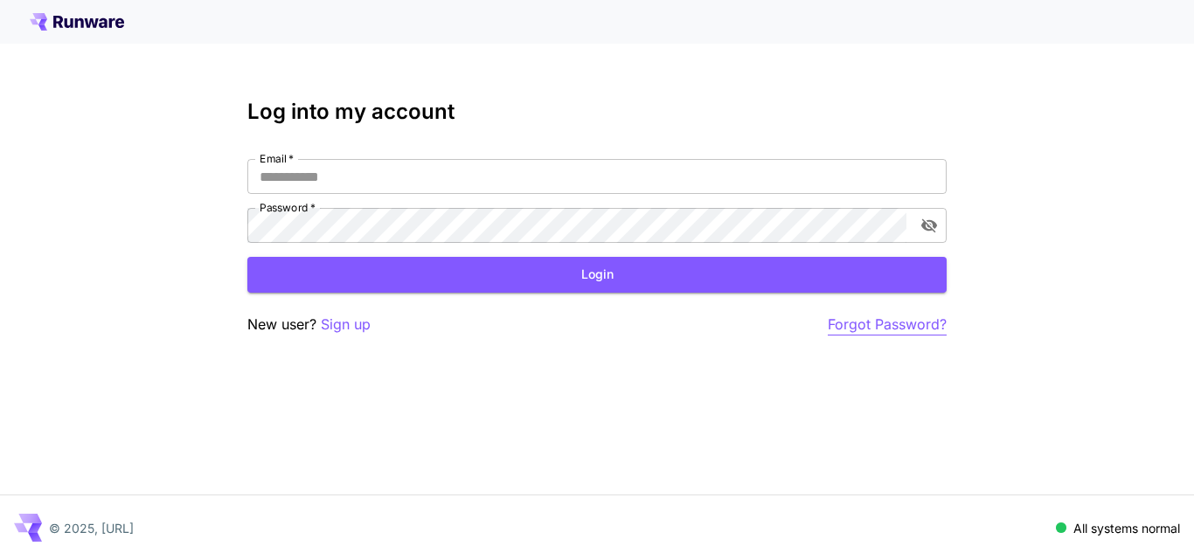
click at [900, 320] on p "Forgot Password?" at bounding box center [887, 325] width 119 height 22
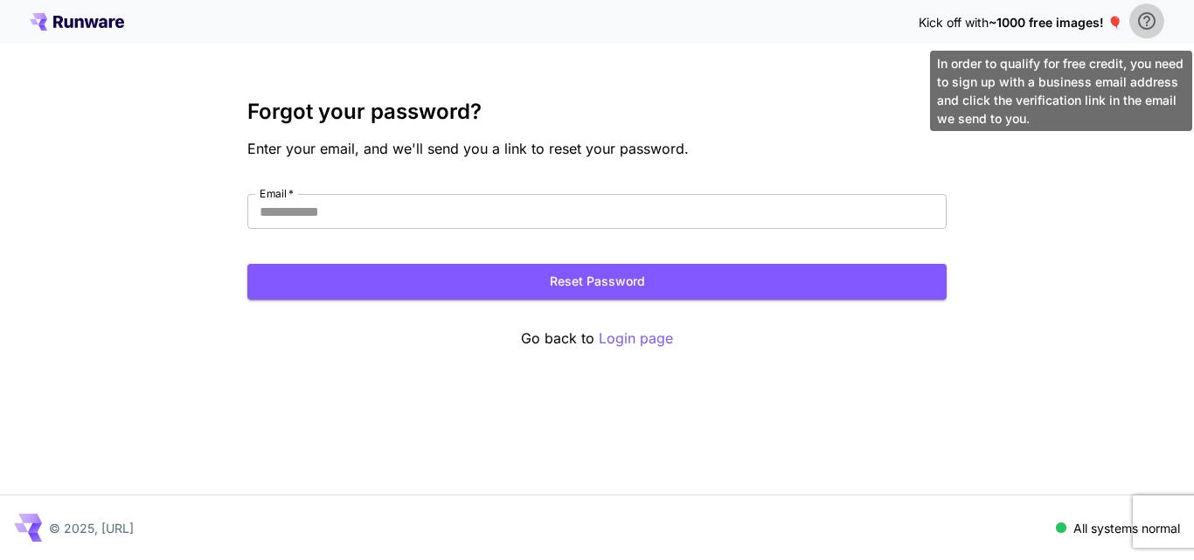
click at [1147, 25] on icon "\a In order to qualify for free credit, you need to sign up with a business ema…" at bounding box center [1146, 20] width 17 height 17
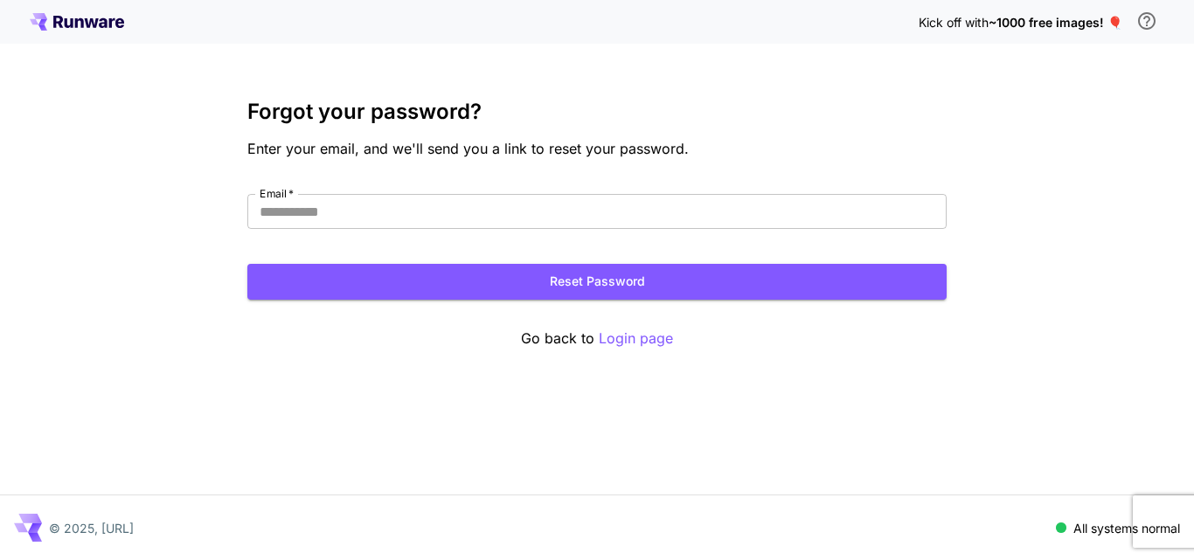
click at [134, 525] on p "© 2025, [URL]" at bounding box center [91, 528] width 85 height 18
click at [134, 535] on p "© 2025, [URL]" at bounding box center [91, 528] width 85 height 18
click at [71, 21] on icon at bounding box center [69, 23] width 9 height 10
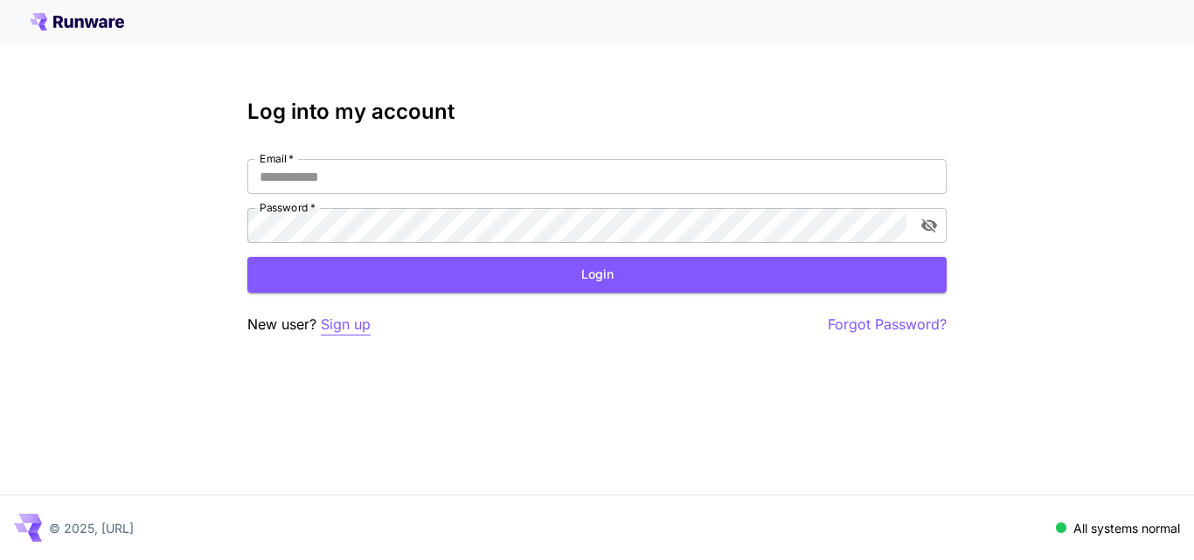
click at [348, 330] on p "Sign up" at bounding box center [346, 325] width 50 height 22
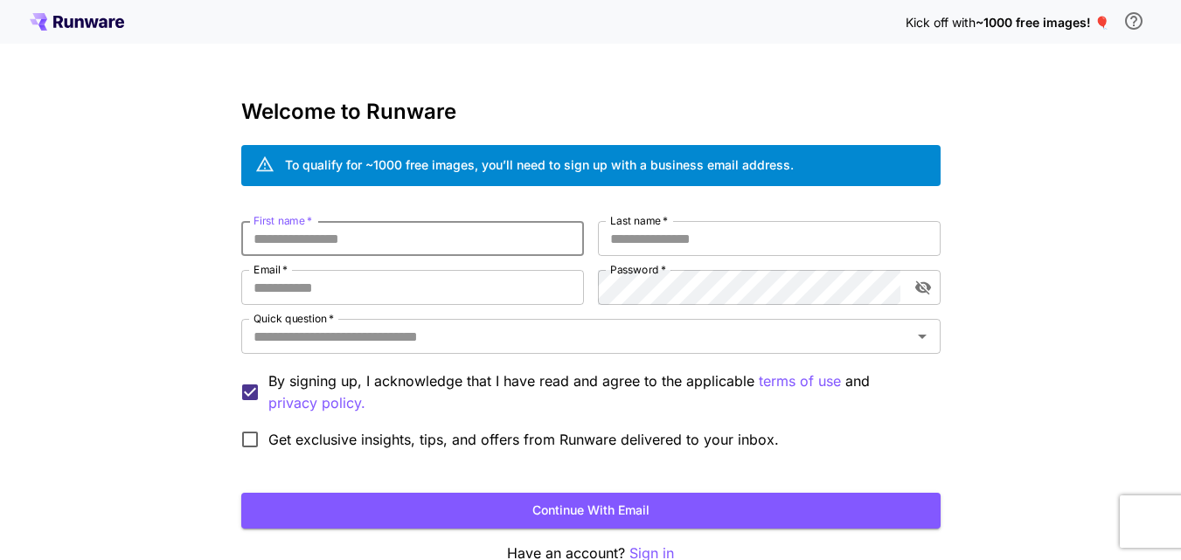
click at [431, 236] on input "First name   *" at bounding box center [412, 238] width 343 height 35
type input "********"
drag, startPoint x: 735, startPoint y: 236, endPoint x: 721, endPoint y: 237, distance: 14.0
click at [734, 236] on input "Last name   *" at bounding box center [769, 238] width 343 height 35
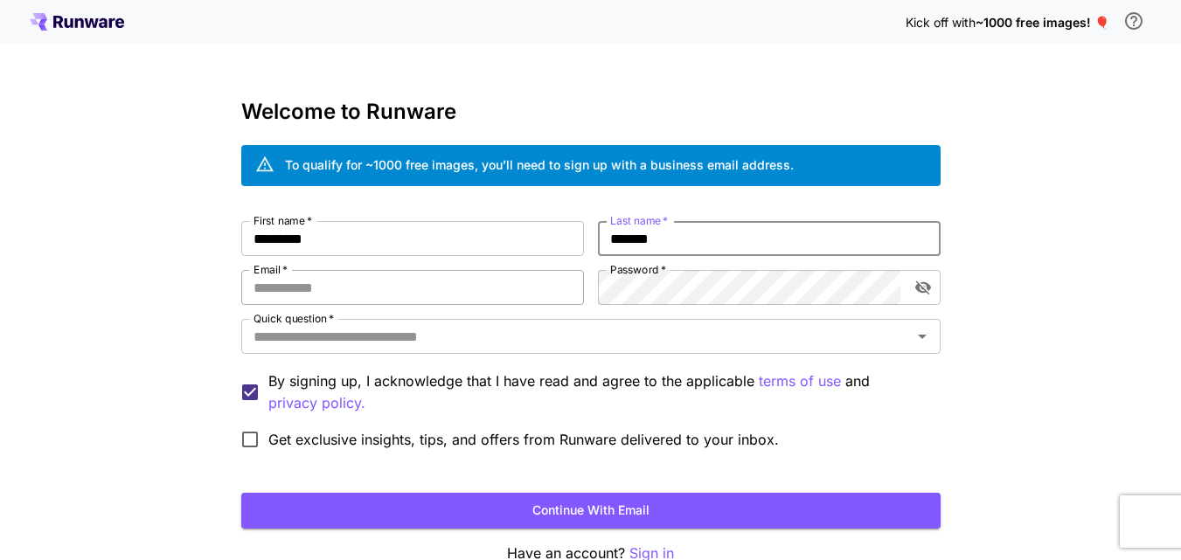
type input "******"
click at [392, 299] on input "Email   *" at bounding box center [412, 287] width 343 height 35
click at [390, 298] on input "Email   *" at bounding box center [412, 287] width 343 height 35
type input "**********"
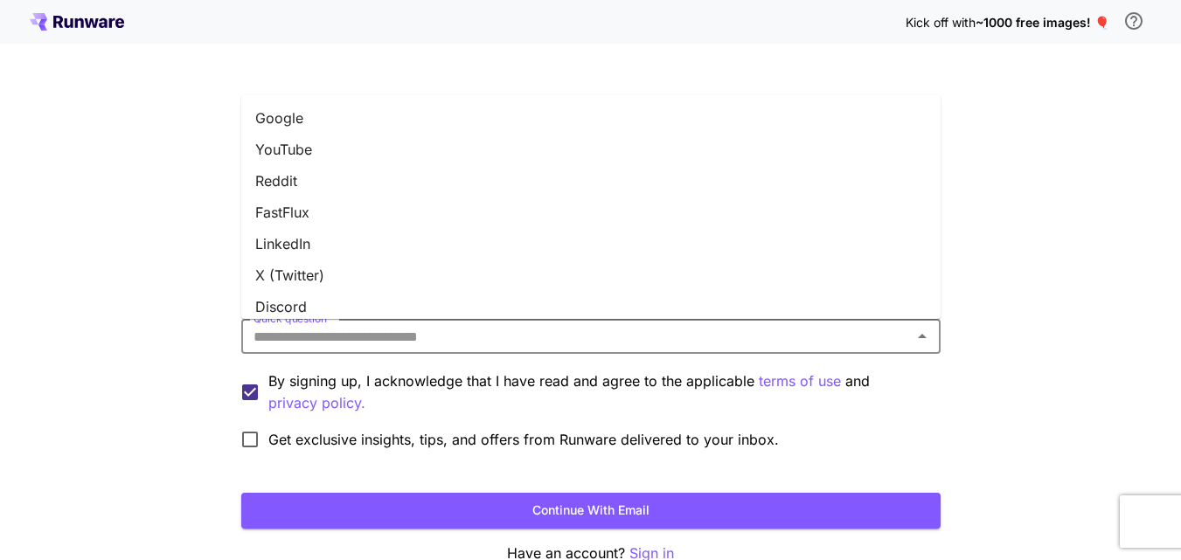
click at [425, 343] on input "Quick question   *" at bounding box center [577, 336] width 660 height 24
click at [337, 130] on li "Google" at bounding box center [590, 117] width 699 height 31
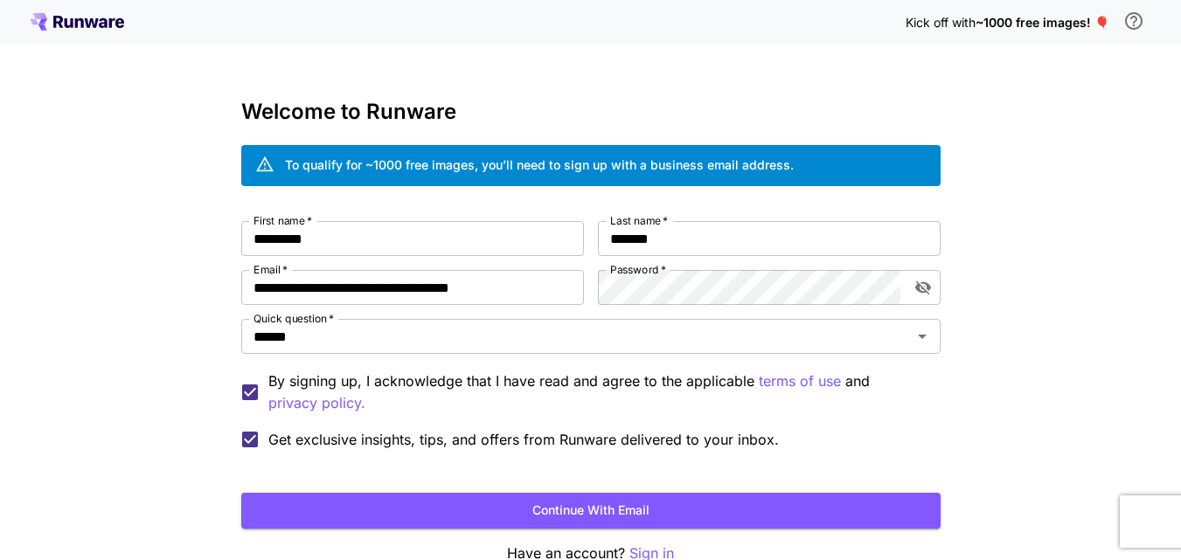
click at [553, 501] on button "Continue with email" at bounding box center [590, 511] width 699 height 36
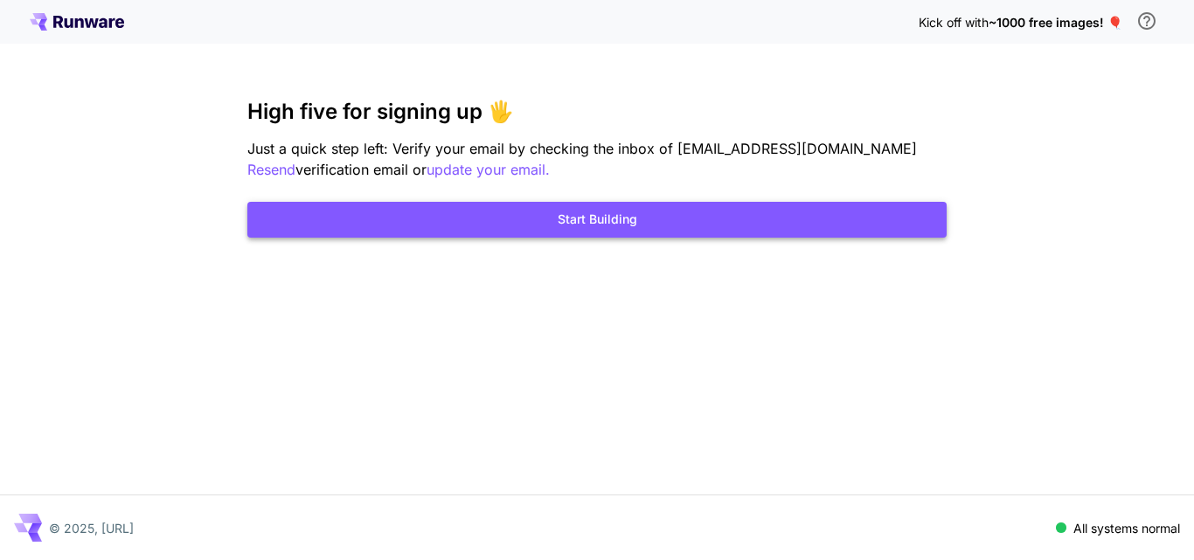
click at [522, 212] on button "Start Building" at bounding box center [596, 220] width 699 height 36
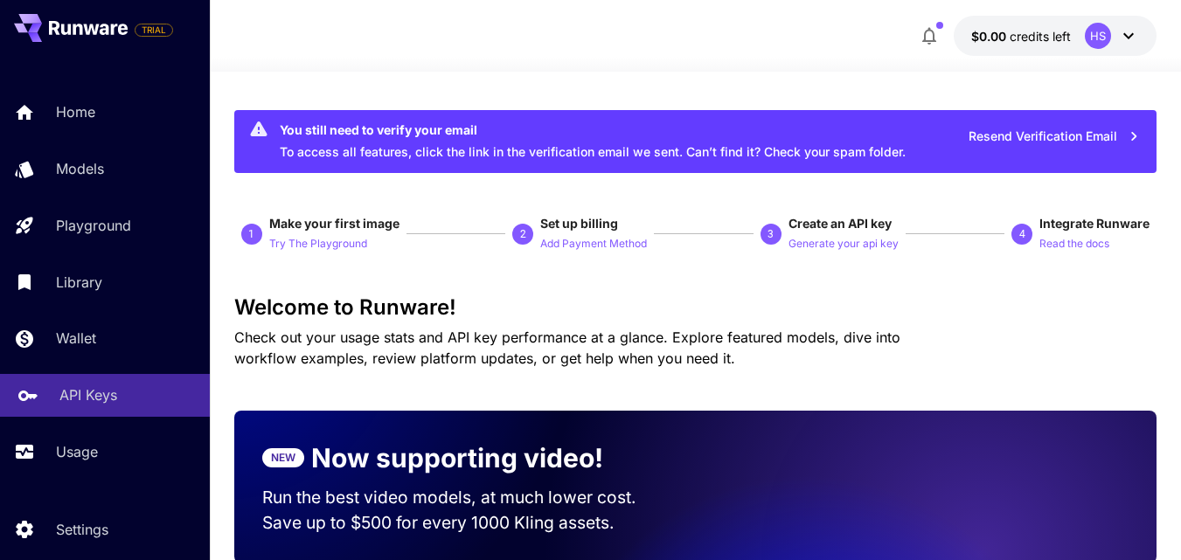
click at [73, 400] on p "API Keys" at bounding box center [88, 395] width 58 height 21
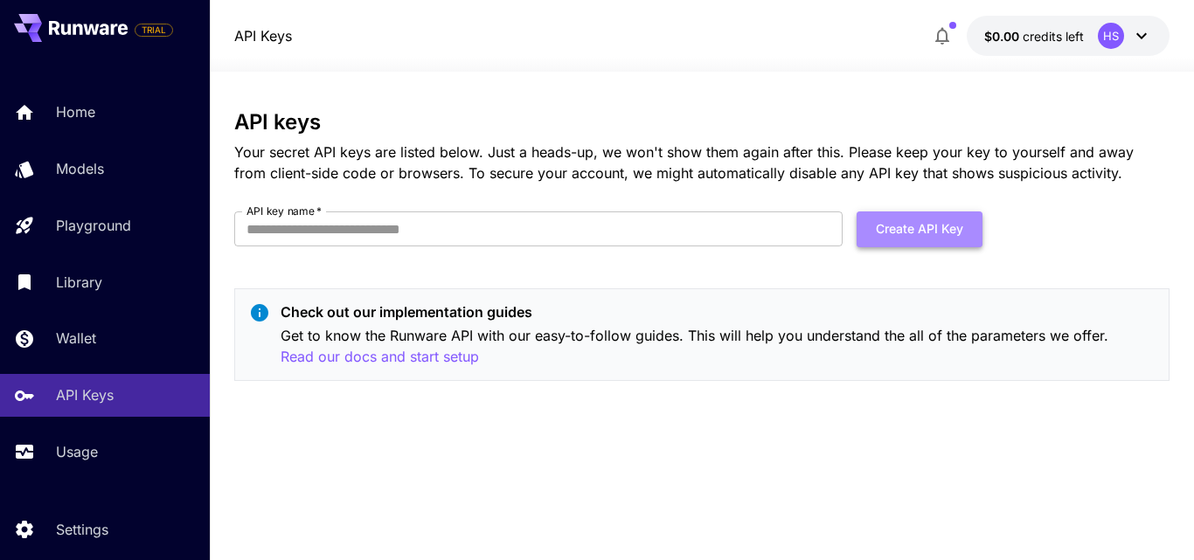
click at [928, 225] on button "Create API Key" at bounding box center [920, 230] width 126 height 36
click at [425, 216] on input "API key name   *" at bounding box center [538, 229] width 608 height 35
type input "**********"
click at [901, 232] on button "Create API Key" at bounding box center [920, 230] width 126 height 36
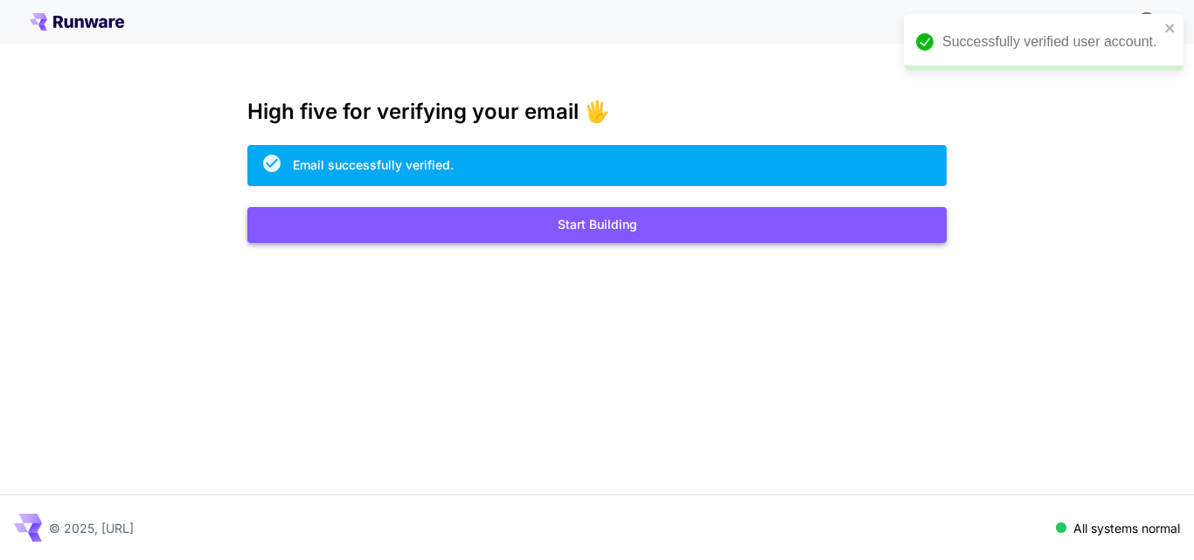
click at [577, 231] on button "Start Building" at bounding box center [596, 225] width 699 height 36
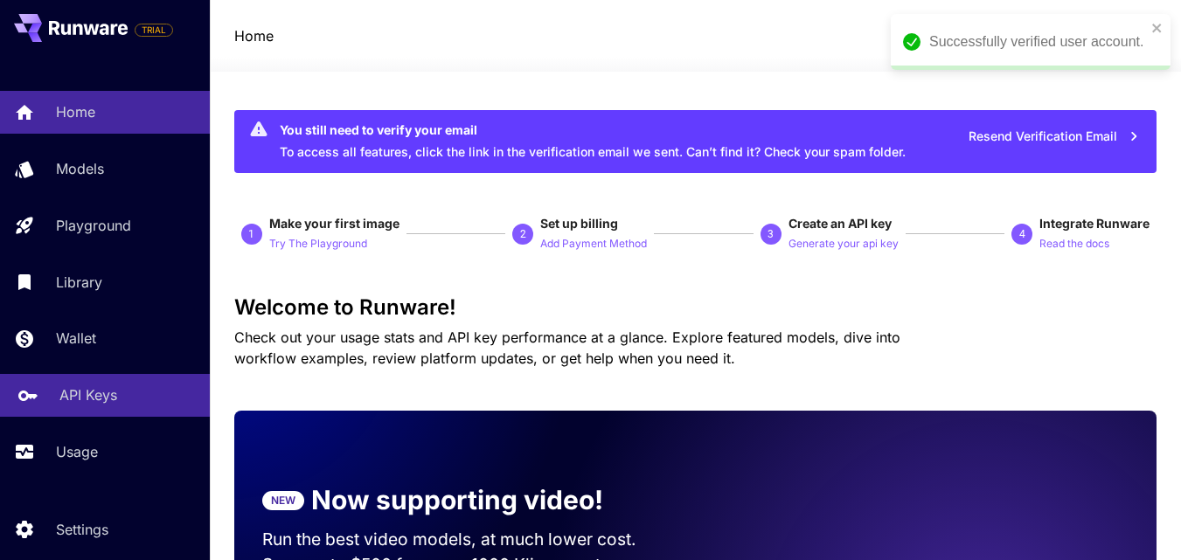
click at [79, 388] on p "API Keys" at bounding box center [88, 395] width 58 height 21
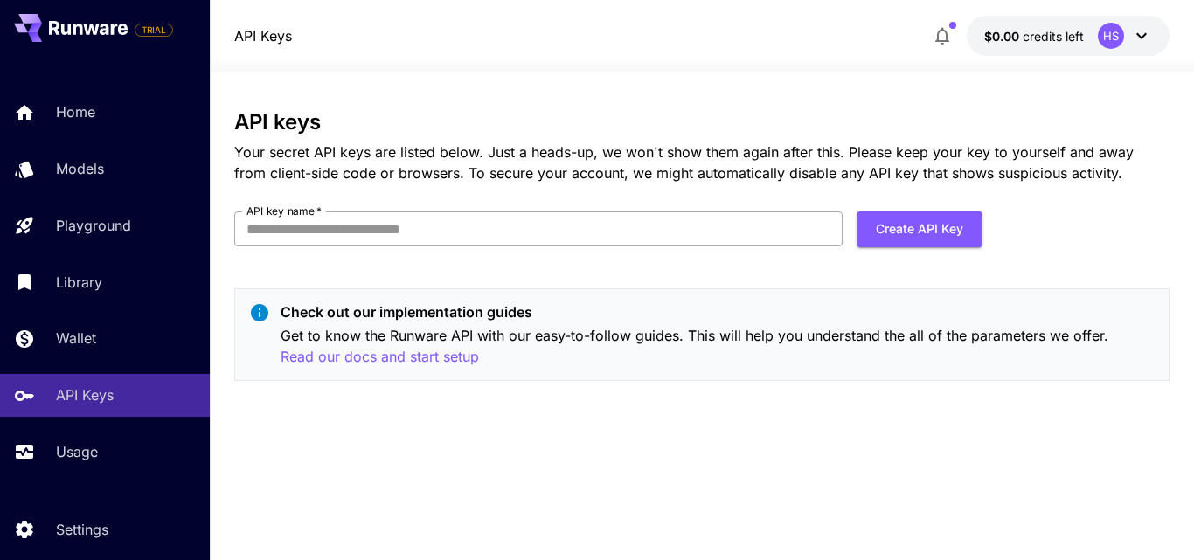
click at [806, 231] on input "API key name   *" at bounding box center [538, 229] width 608 height 35
type input "**********"
click at [930, 225] on button "Create API Key" at bounding box center [920, 230] width 126 height 36
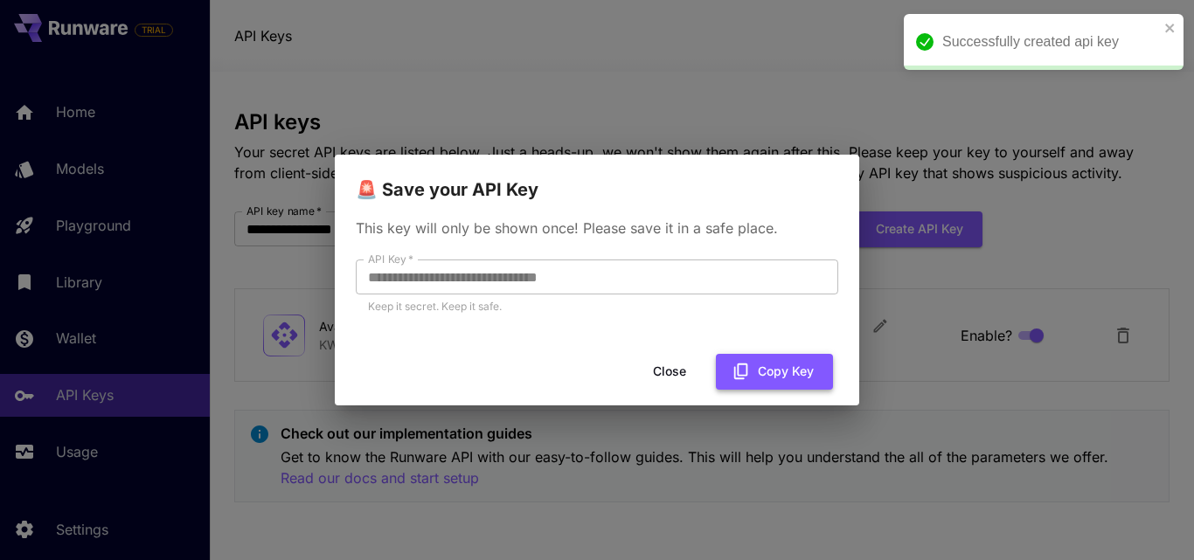
drag, startPoint x: 763, startPoint y: 375, endPoint x: 754, endPoint y: 372, distance: 9.4
click at [762, 378] on button "Copy Key" at bounding box center [774, 372] width 117 height 36
click at [671, 372] on button "Close" at bounding box center [669, 372] width 79 height 36
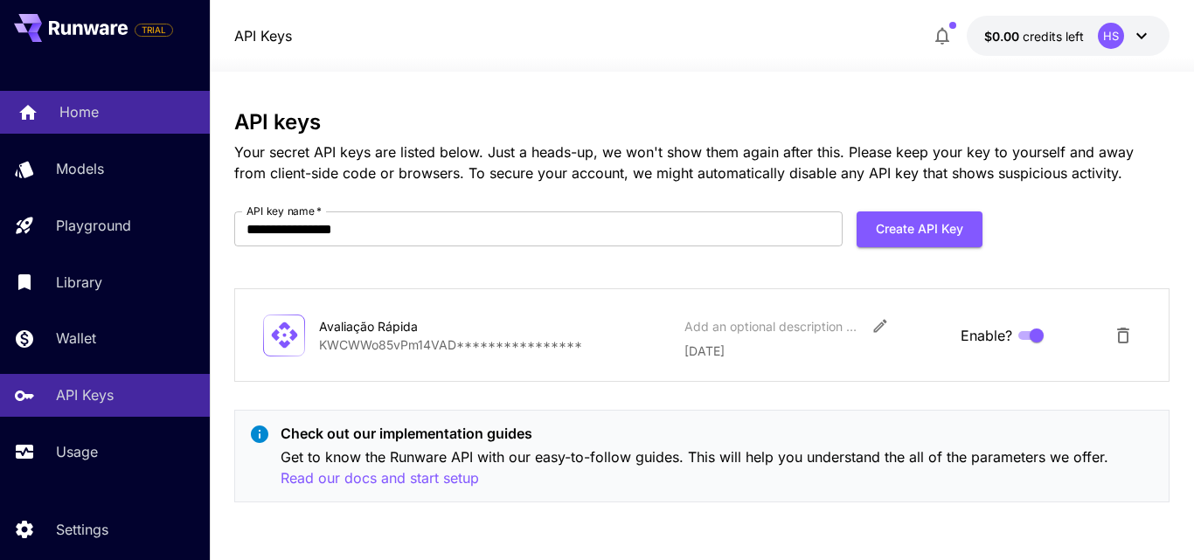
click at [99, 97] on link "Home" at bounding box center [105, 112] width 210 height 43
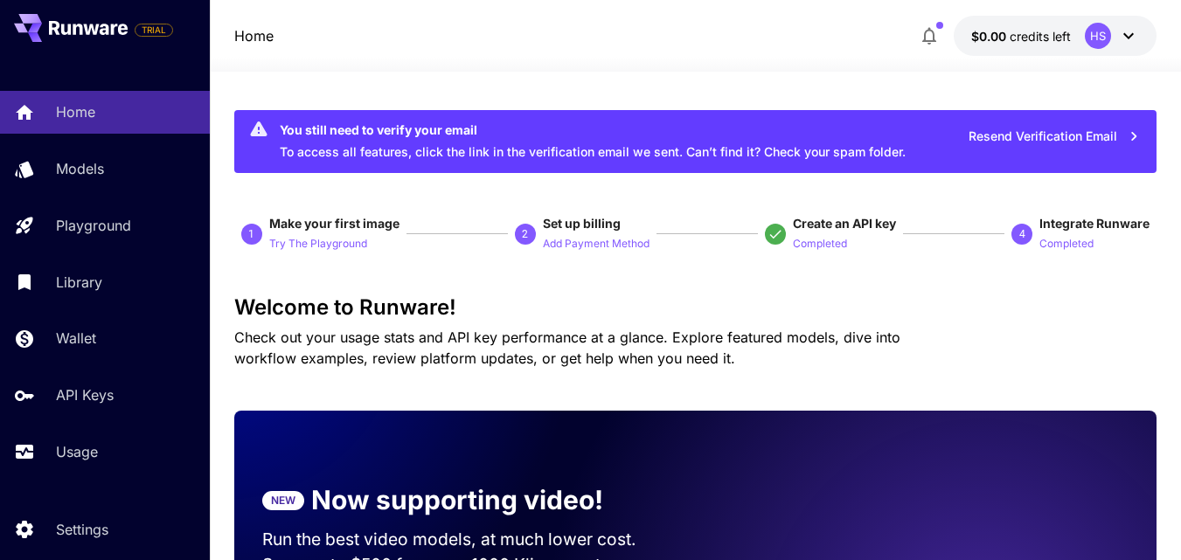
click at [1102, 136] on button "Resend Verification Email" at bounding box center [1054, 137] width 191 height 36
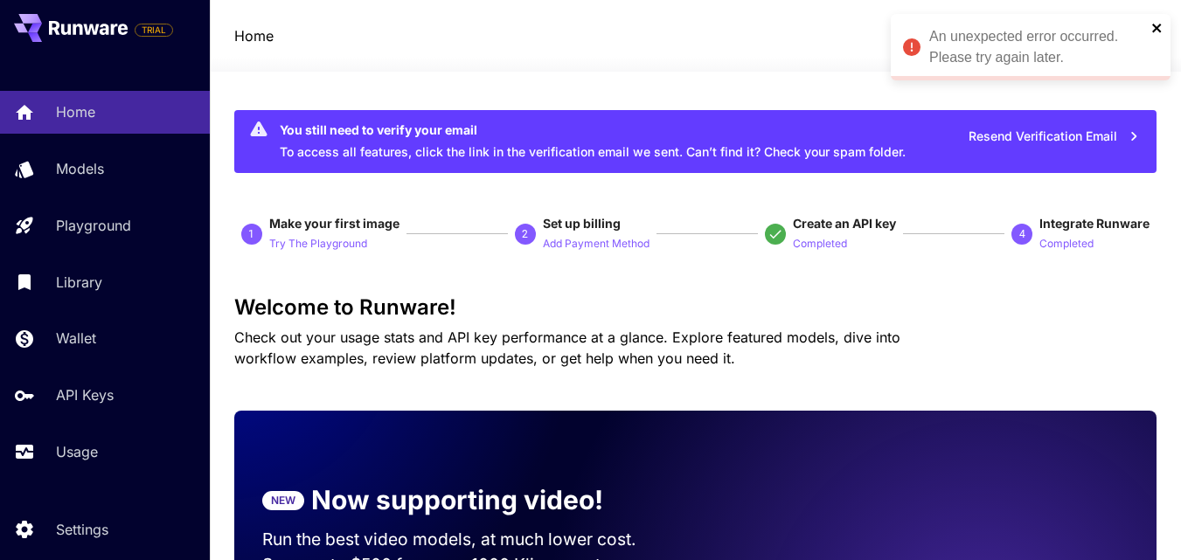
click at [1152, 21] on icon "close" at bounding box center [1157, 28] width 12 height 14
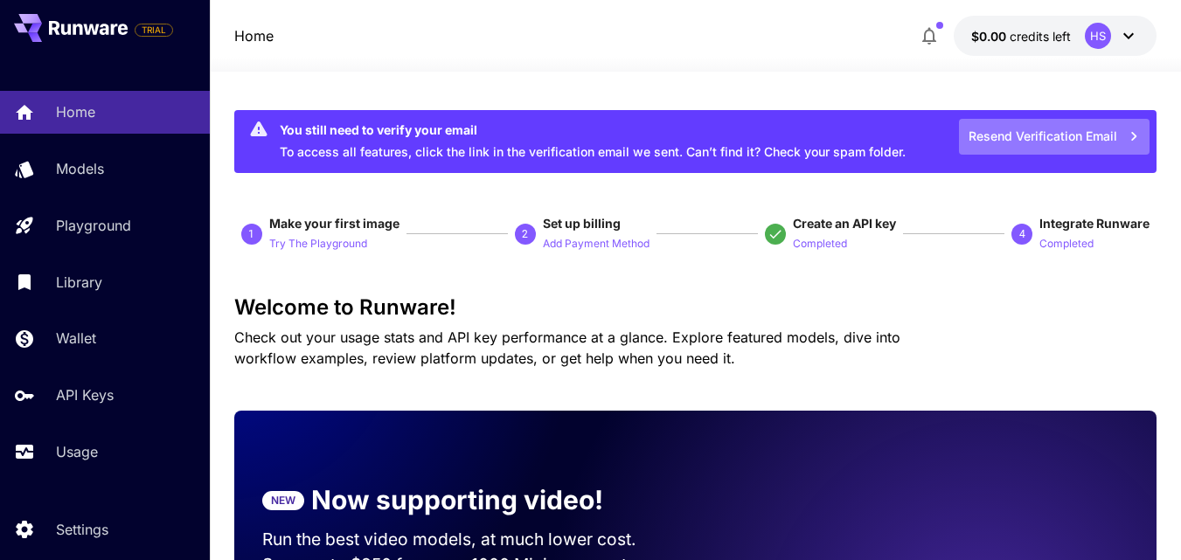
click at [1135, 131] on icon "button" at bounding box center [1133, 136] width 19 height 19
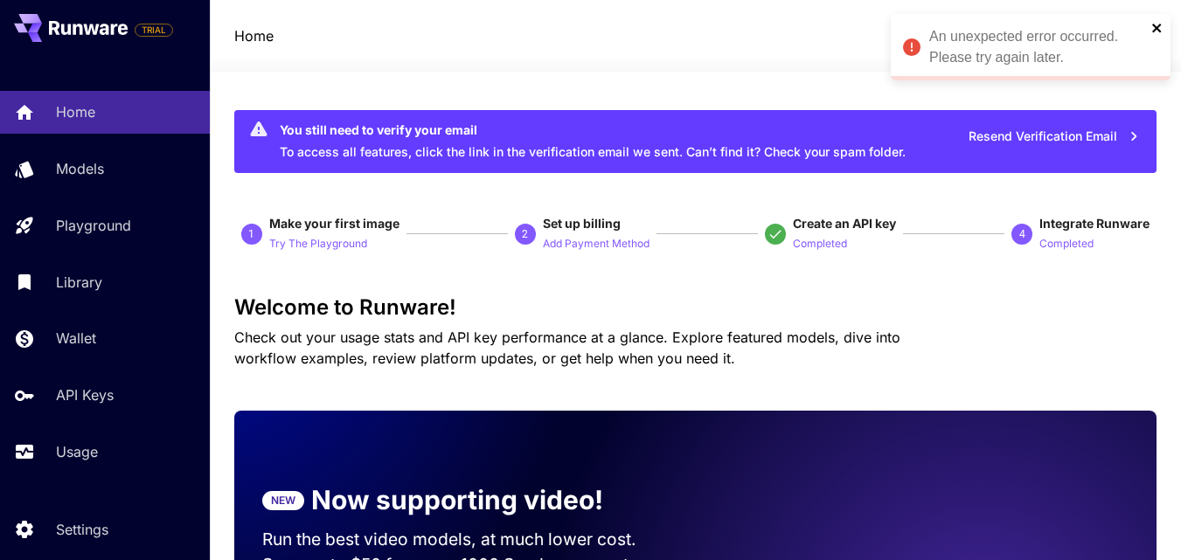
click at [1161, 24] on icon "close" at bounding box center [1157, 28] width 12 height 14
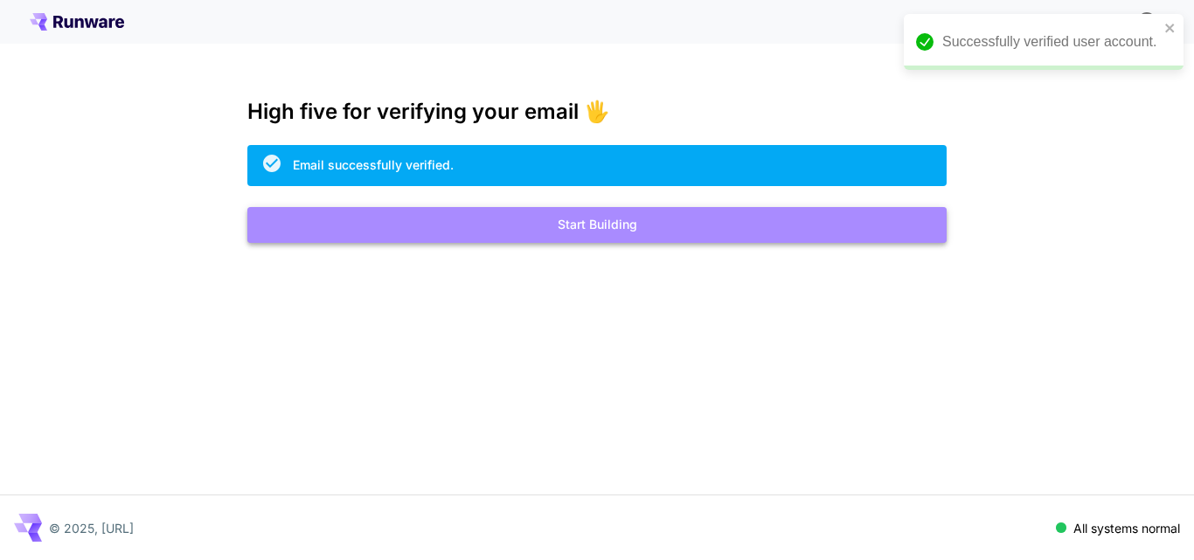
click at [675, 221] on button "Start Building" at bounding box center [596, 225] width 699 height 36
